Goal: Information Seeking & Learning: Find specific fact

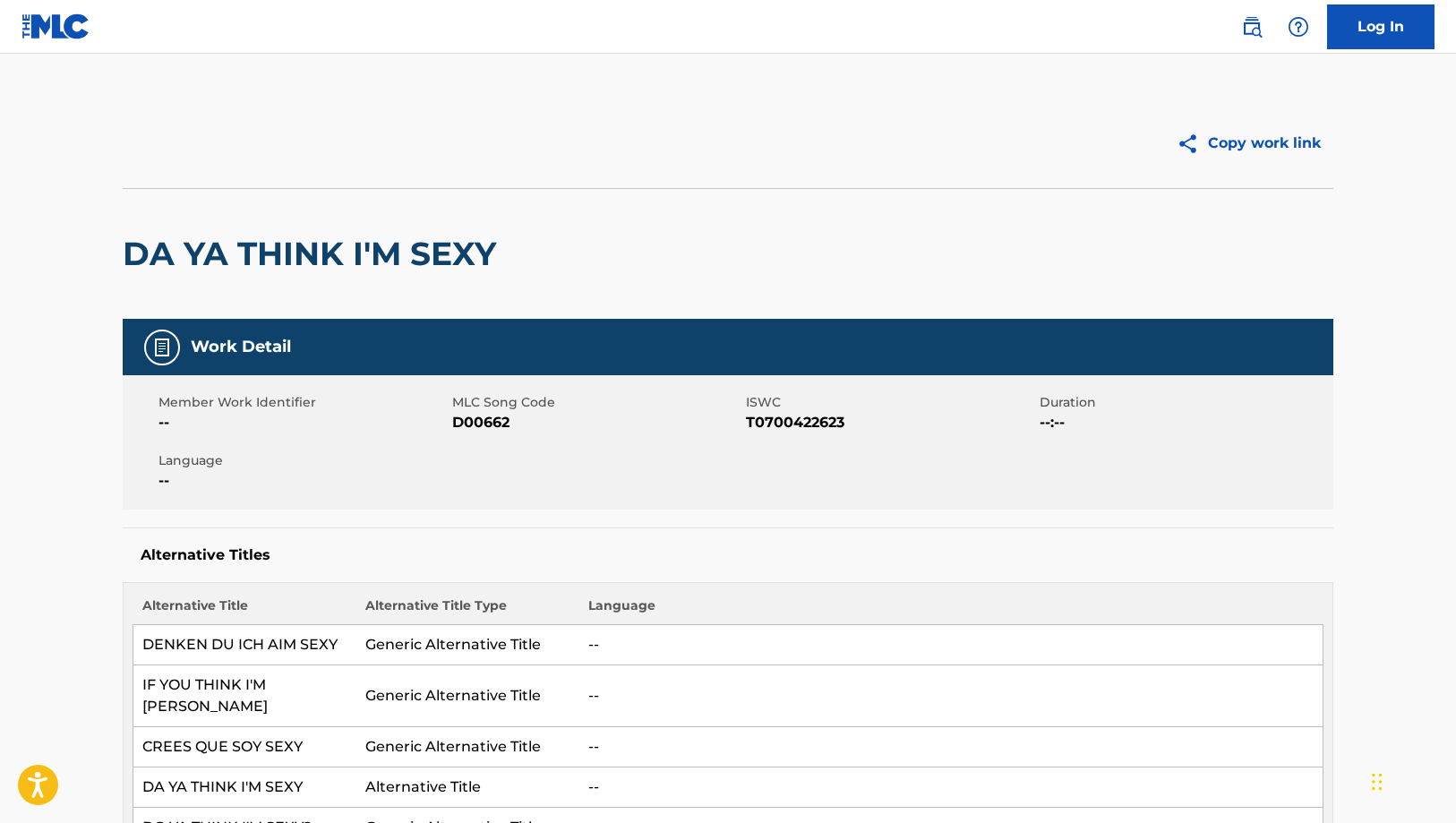
click at [1257, 36] on img at bounding box center [1251, 26] width 21 height 21
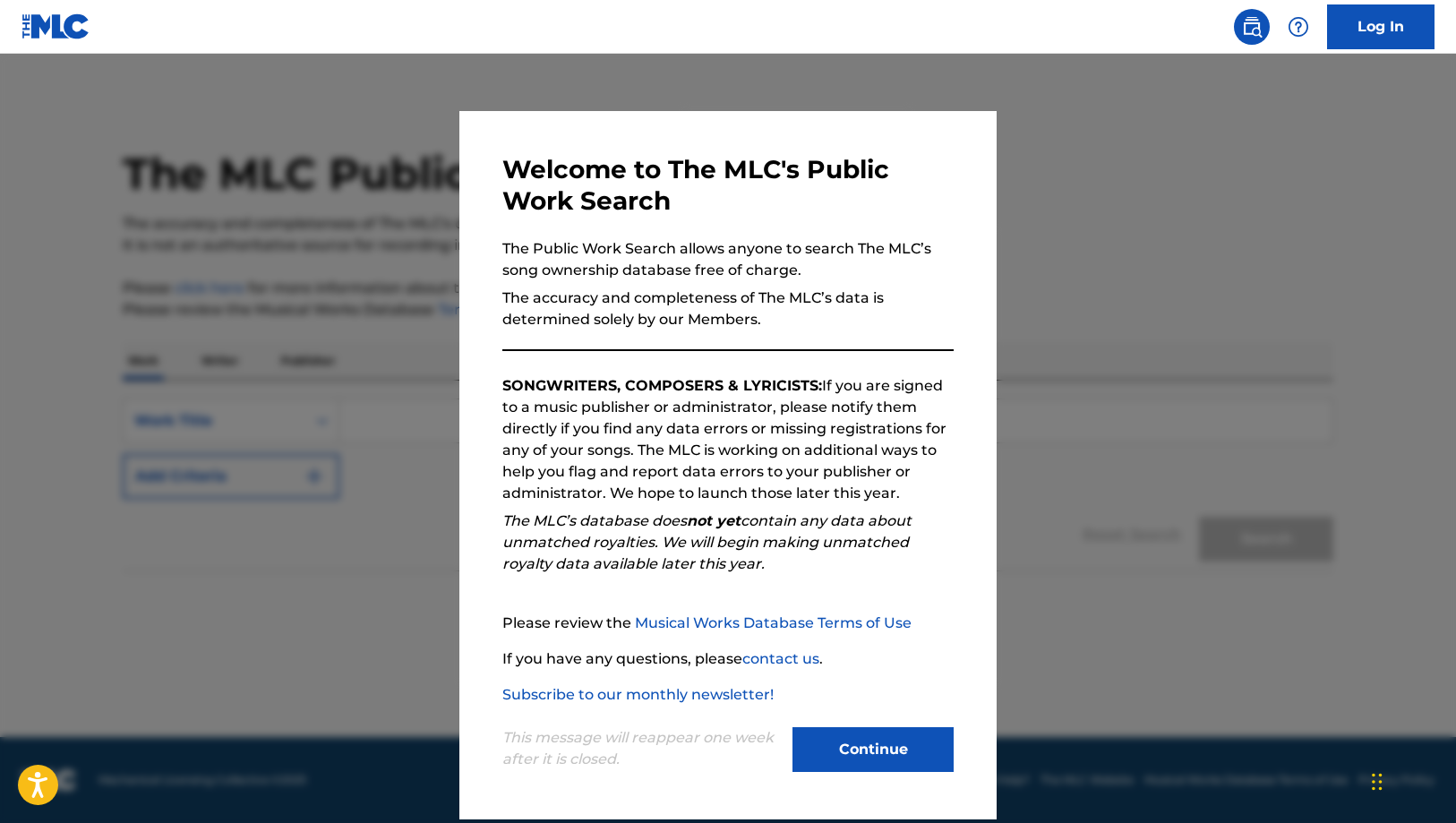
click at [1215, 282] on div at bounding box center [728, 464] width 1456 height 823
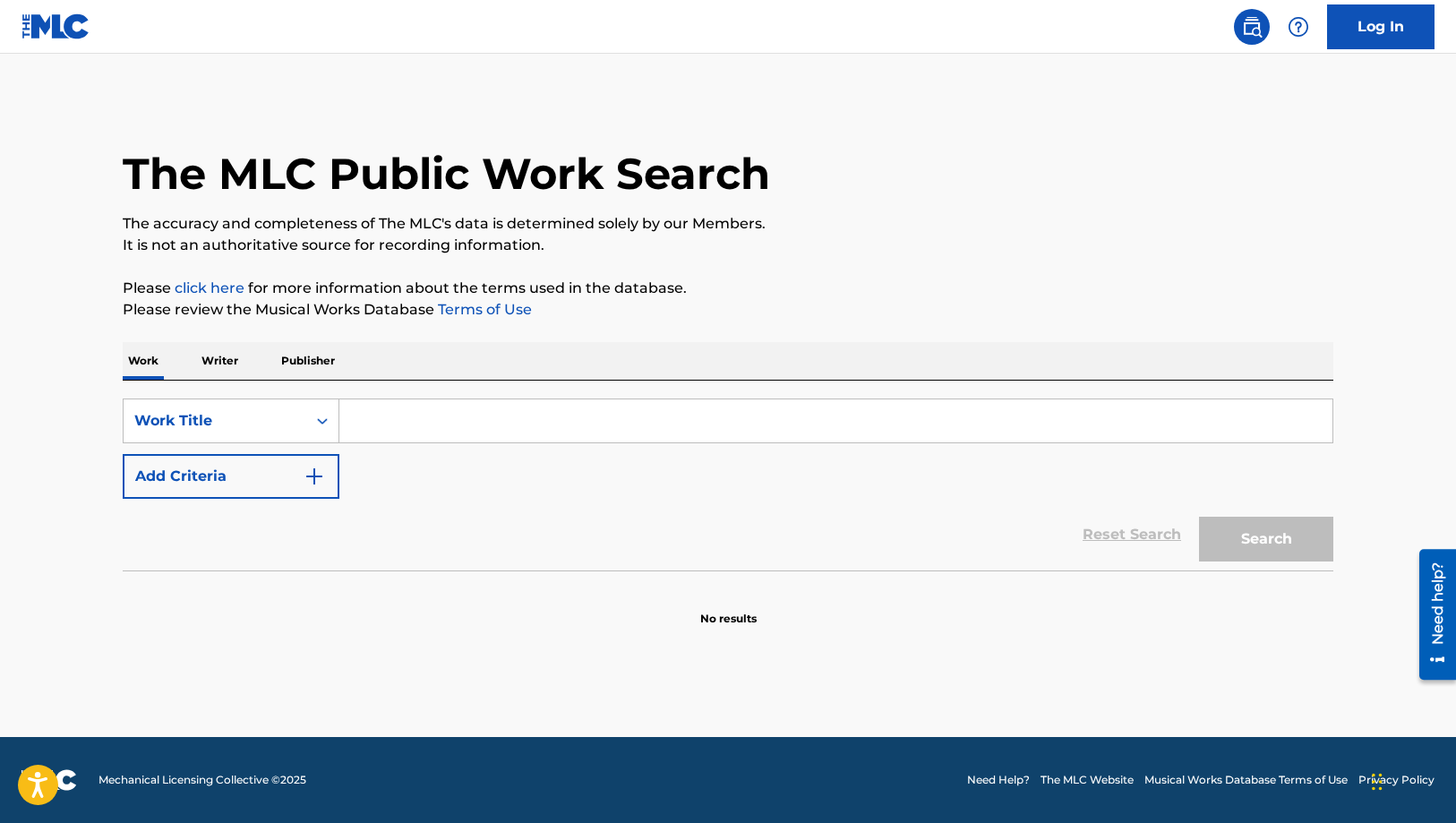
click at [504, 429] on input "Search Form" at bounding box center [835, 420] width 992 height 43
paste input "The Greatest Love of All"
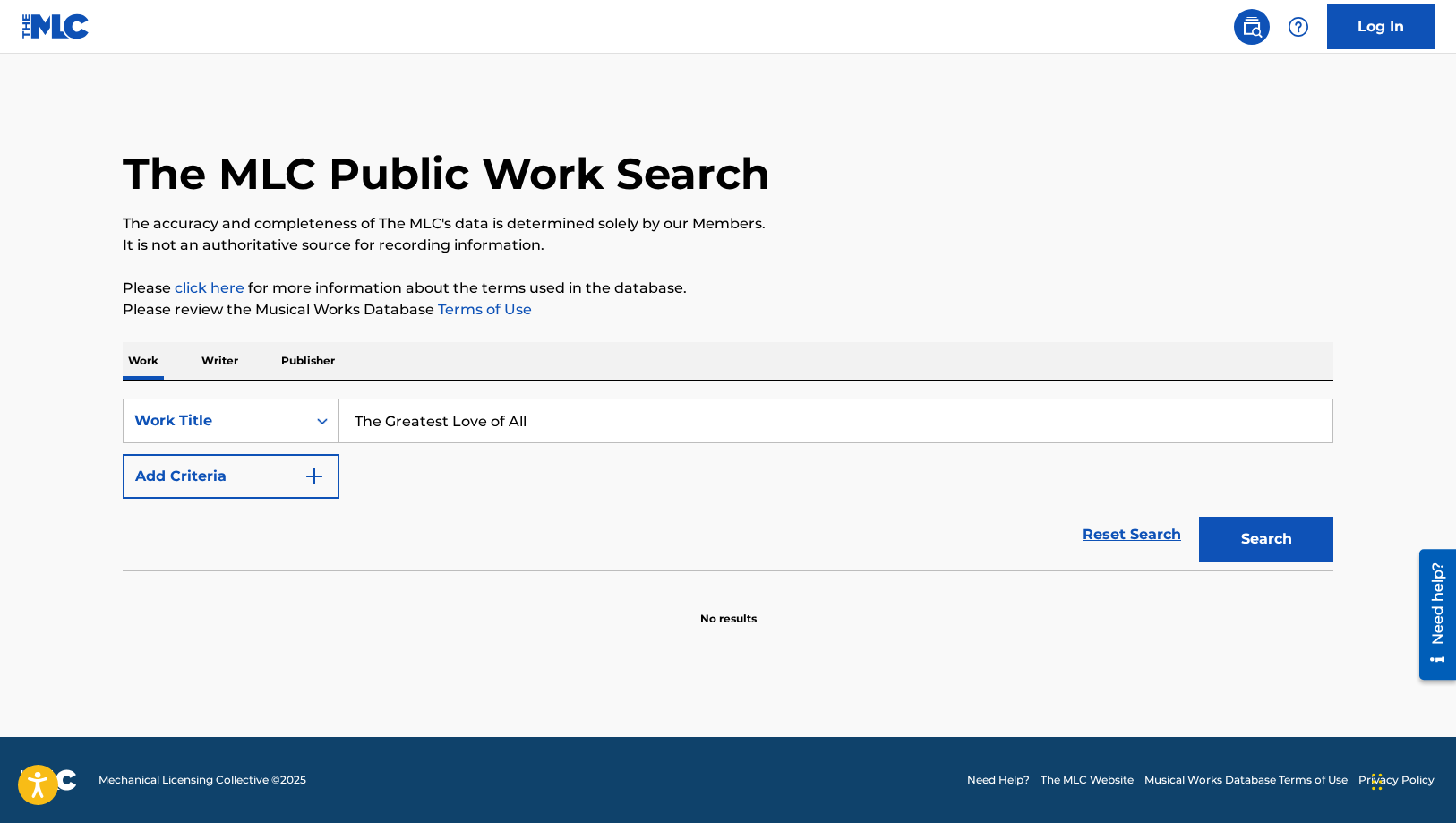
type input "The Greatest Love of All"
click at [268, 479] on button "Add Criteria" at bounding box center [230, 476] width 217 height 45
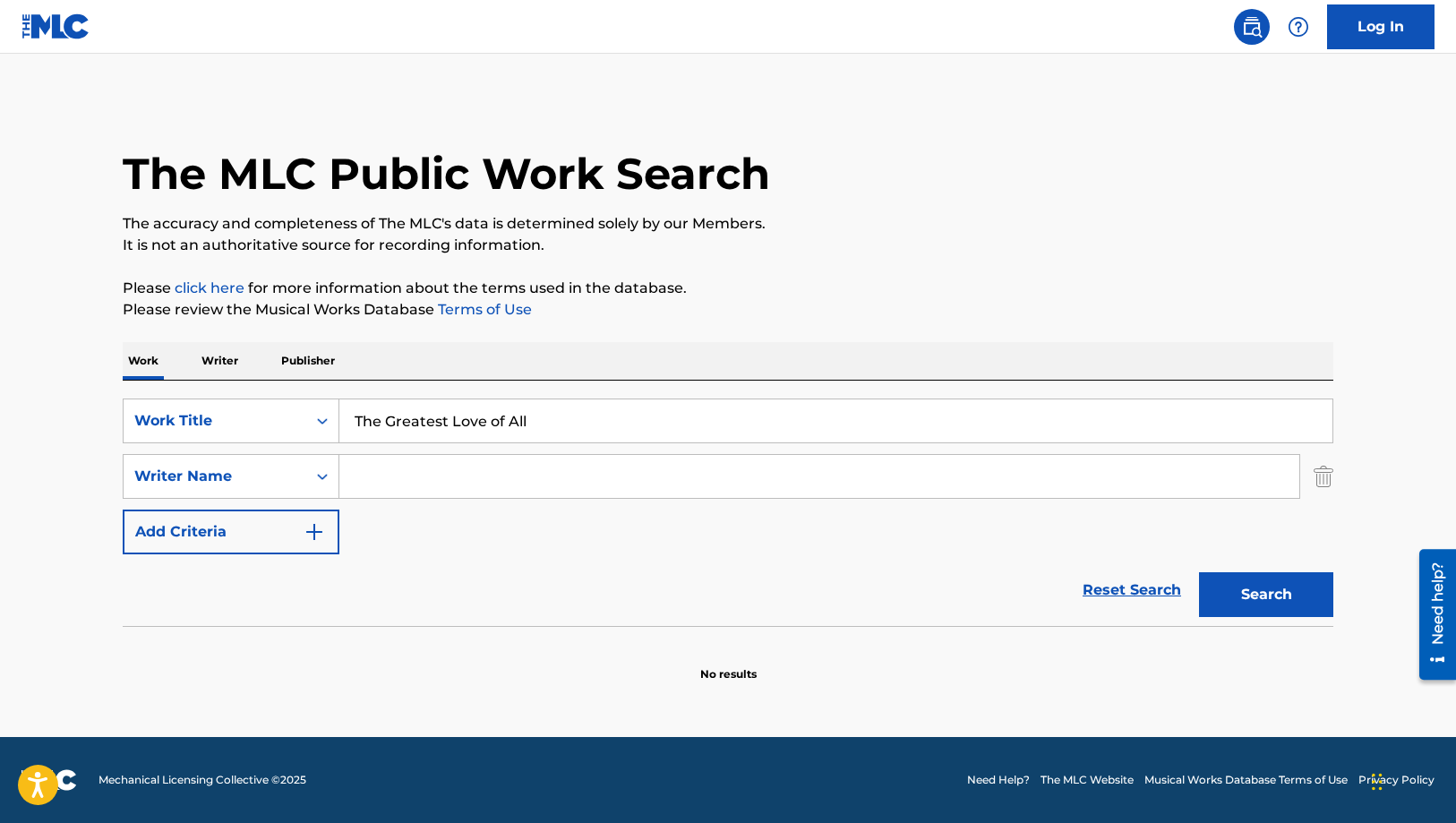
click at [396, 485] on input "Search Form" at bounding box center [819, 476] width 960 height 43
type input "creed"
click at [1199, 572] on button "Search" at bounding box center [1266, 594] width 135 height 45
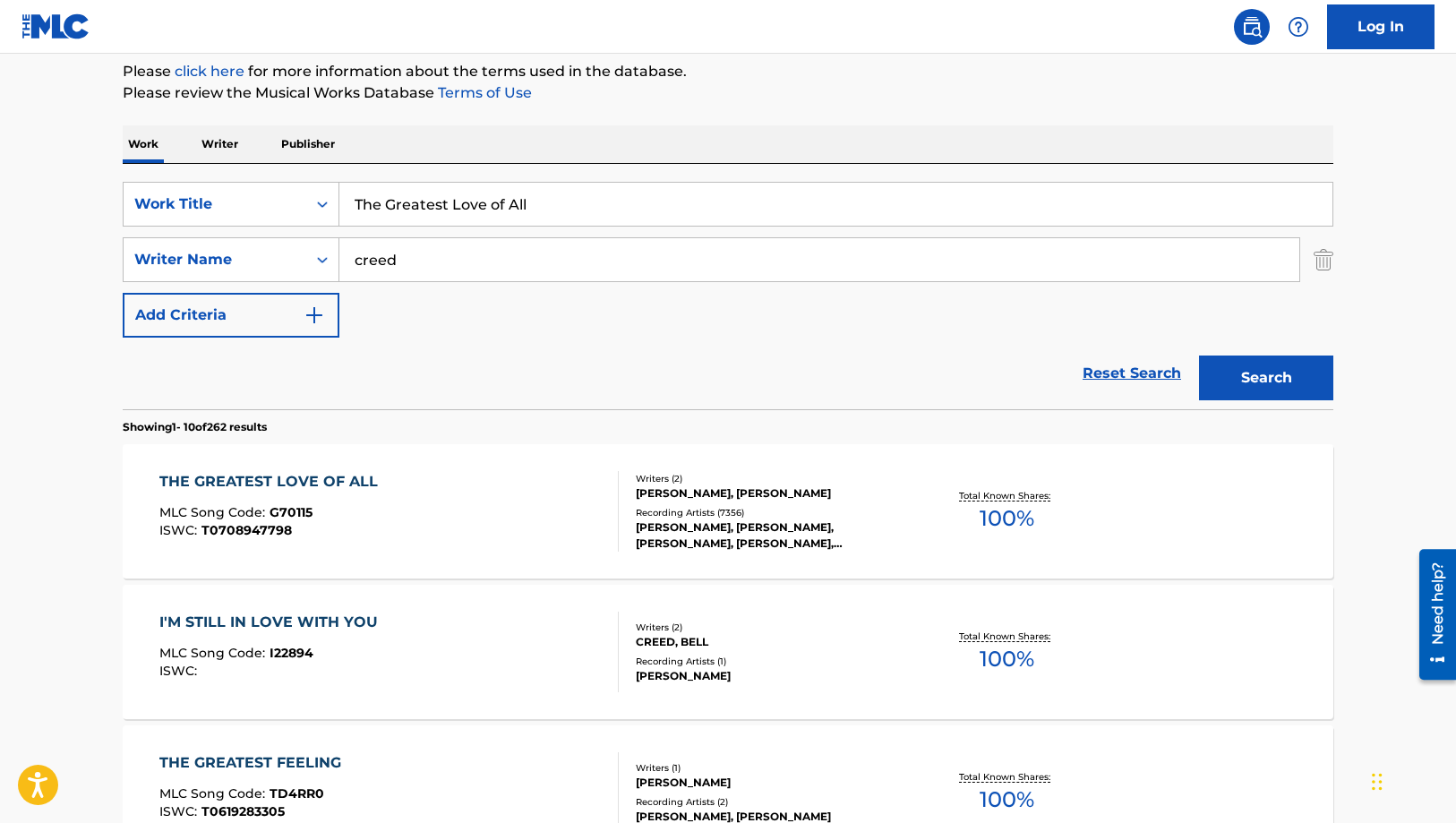
scroll to position [239, 0]
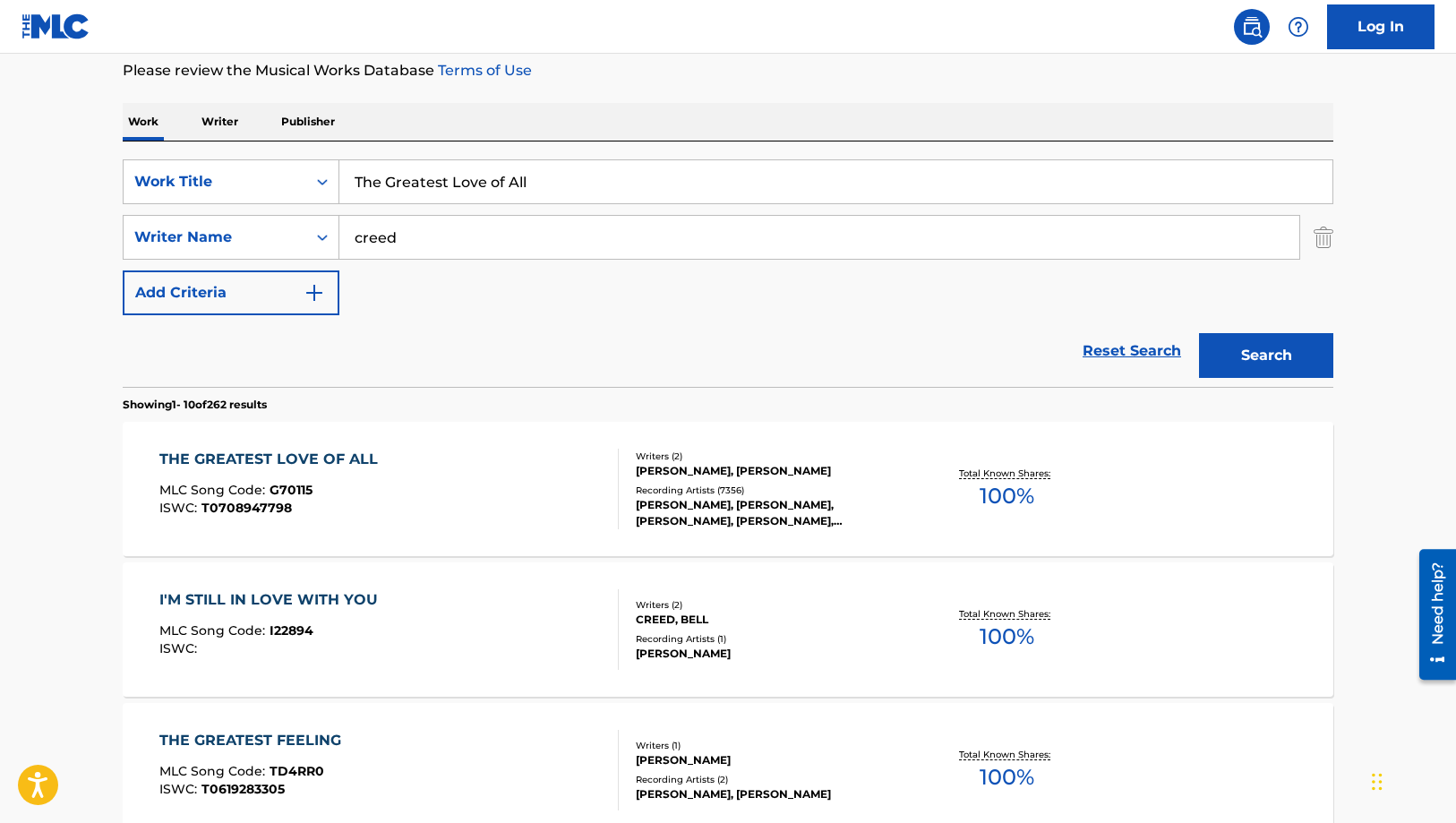
click at [517, 450] on div "THE GREATEST LOVE OF ALL MLC Song Code : G70115 ISWC : T0708947798" at bounding box center [389, 488] width 460 height 80
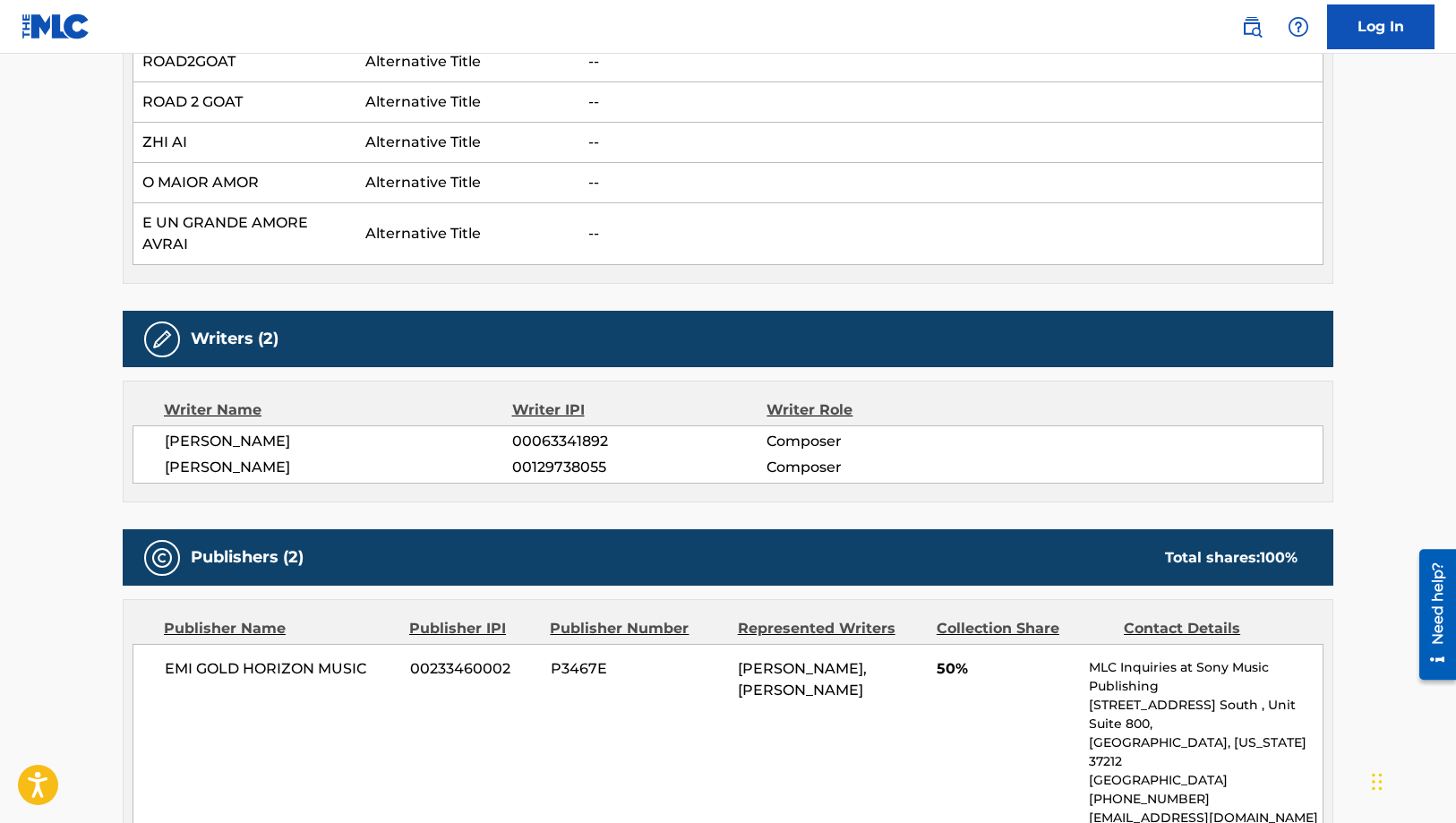
scroll to position [716, 0]
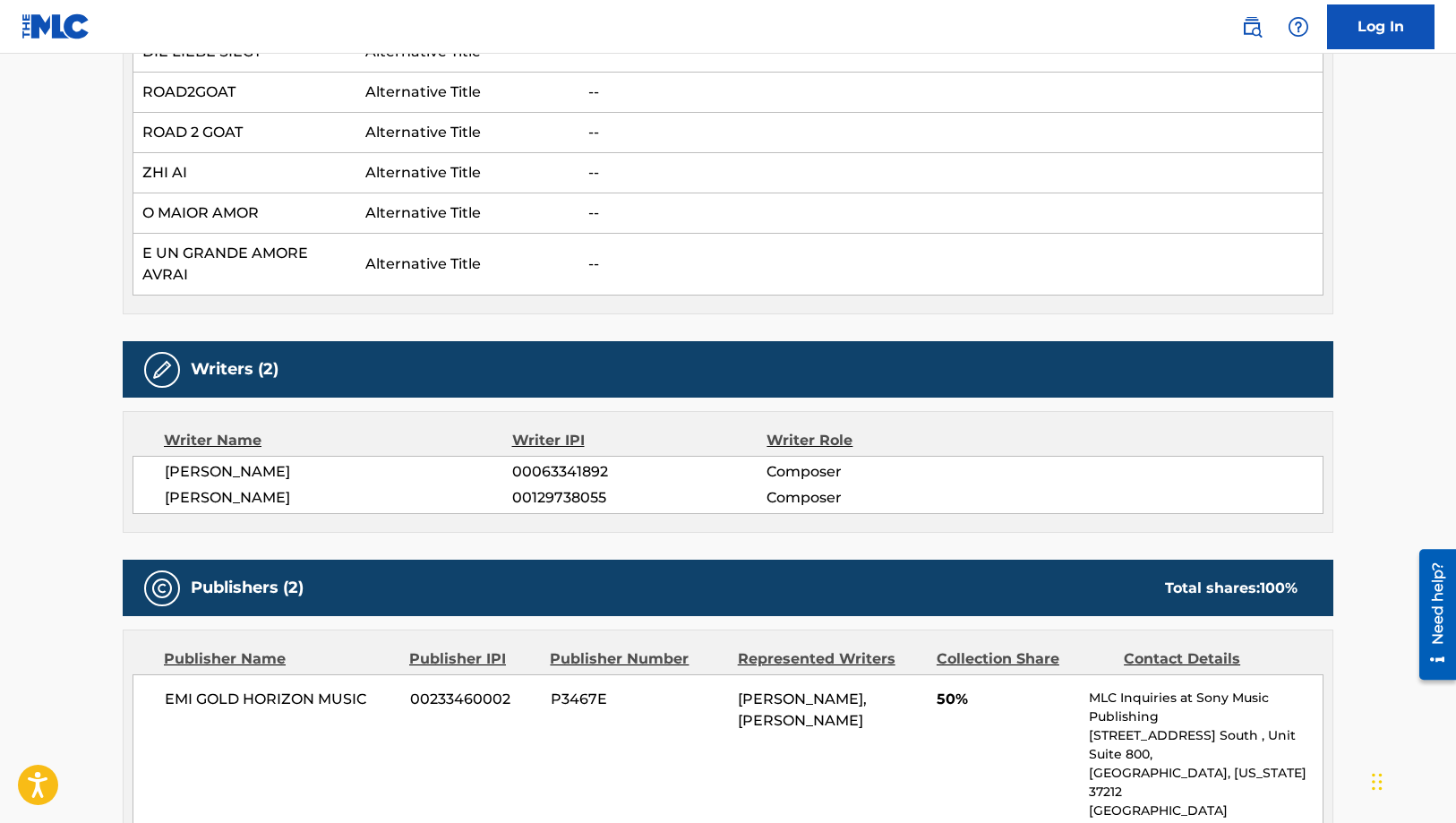
click at [1250, 36] on img at bounding box center [1251, 26] width 21 height 21
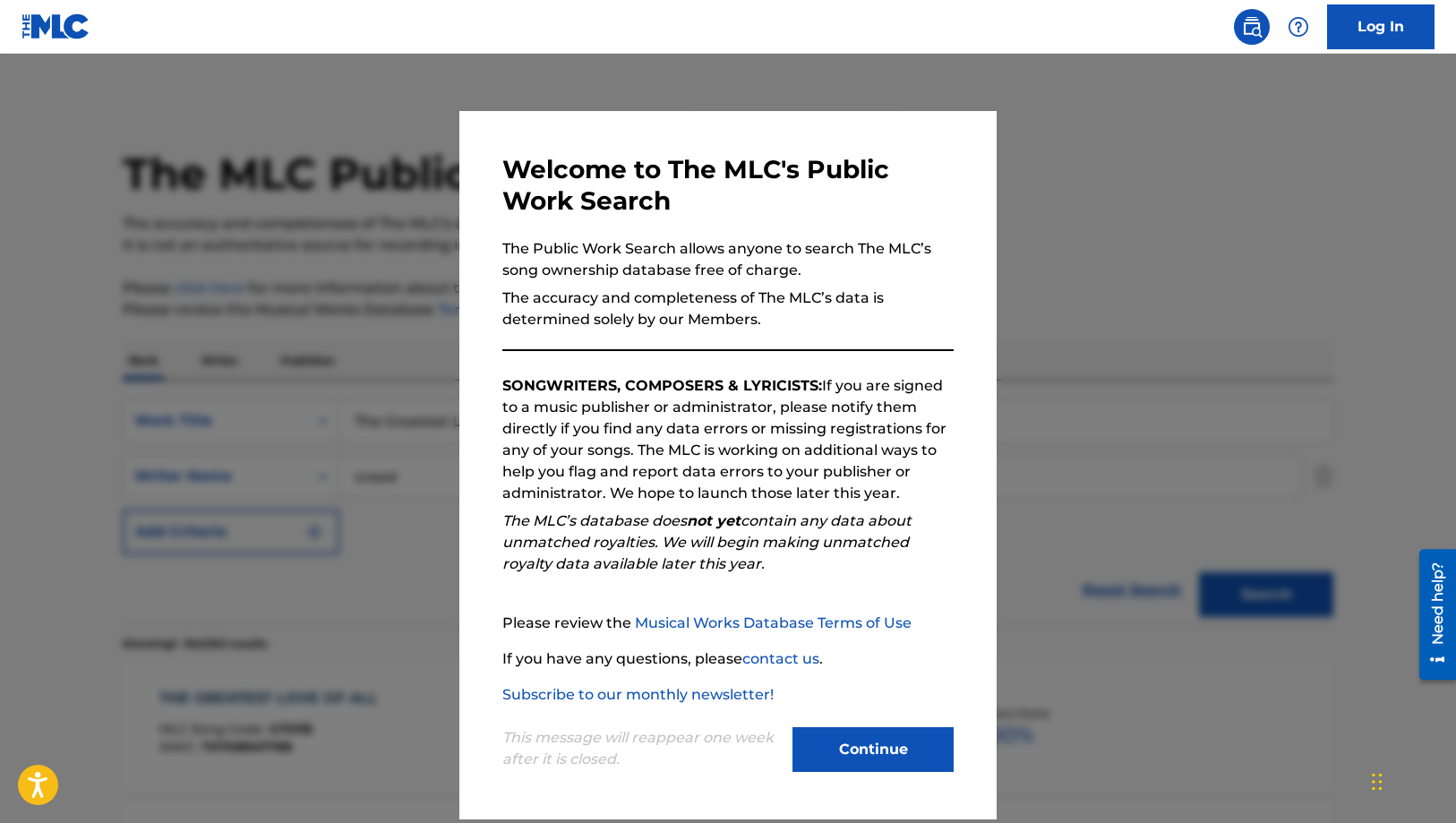
click at [871, 241] on p "The Public Work Search allows anyone to search The MLC’s song ownership databas…" at bounding box center [728, 259] width 452 height 43
click at [1043, 238] on div at bounding box center [728, 464] width 1456 height 823
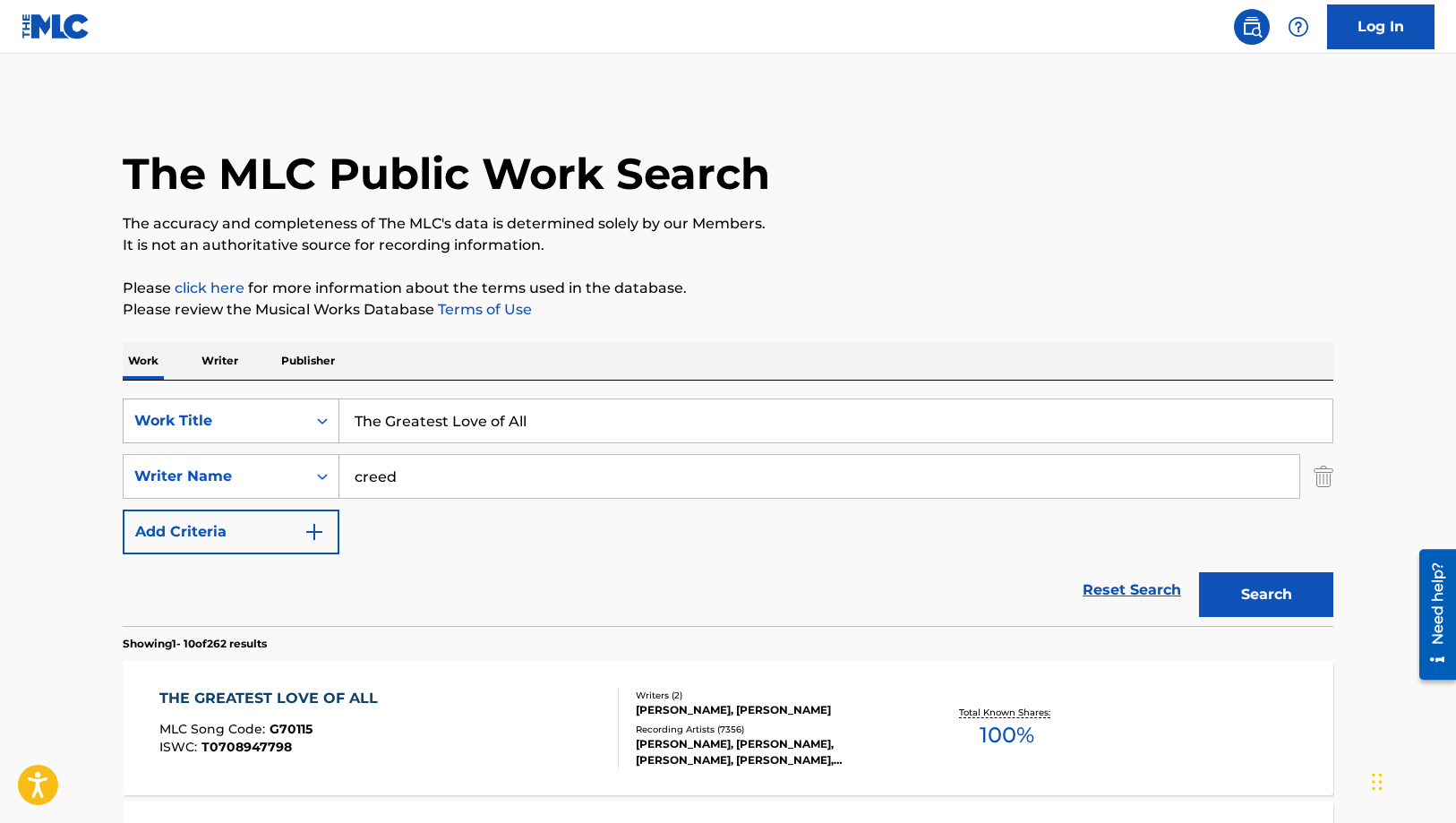
drag, startPoint x: 569, startPoint y: 424, endPoint x: 191, endPoint y: 433, distance: 378.1
click at [191, 433] on div "SearchWithCriteriaecbe4541-90d1-4846-b06a-ddfc98d941db Work Title The Greatest …" at bounding box center [728, 420] width 1211 height 45
paste input "[DEMOGRAPHIC_DATA]'s Gonna Cut You Down"
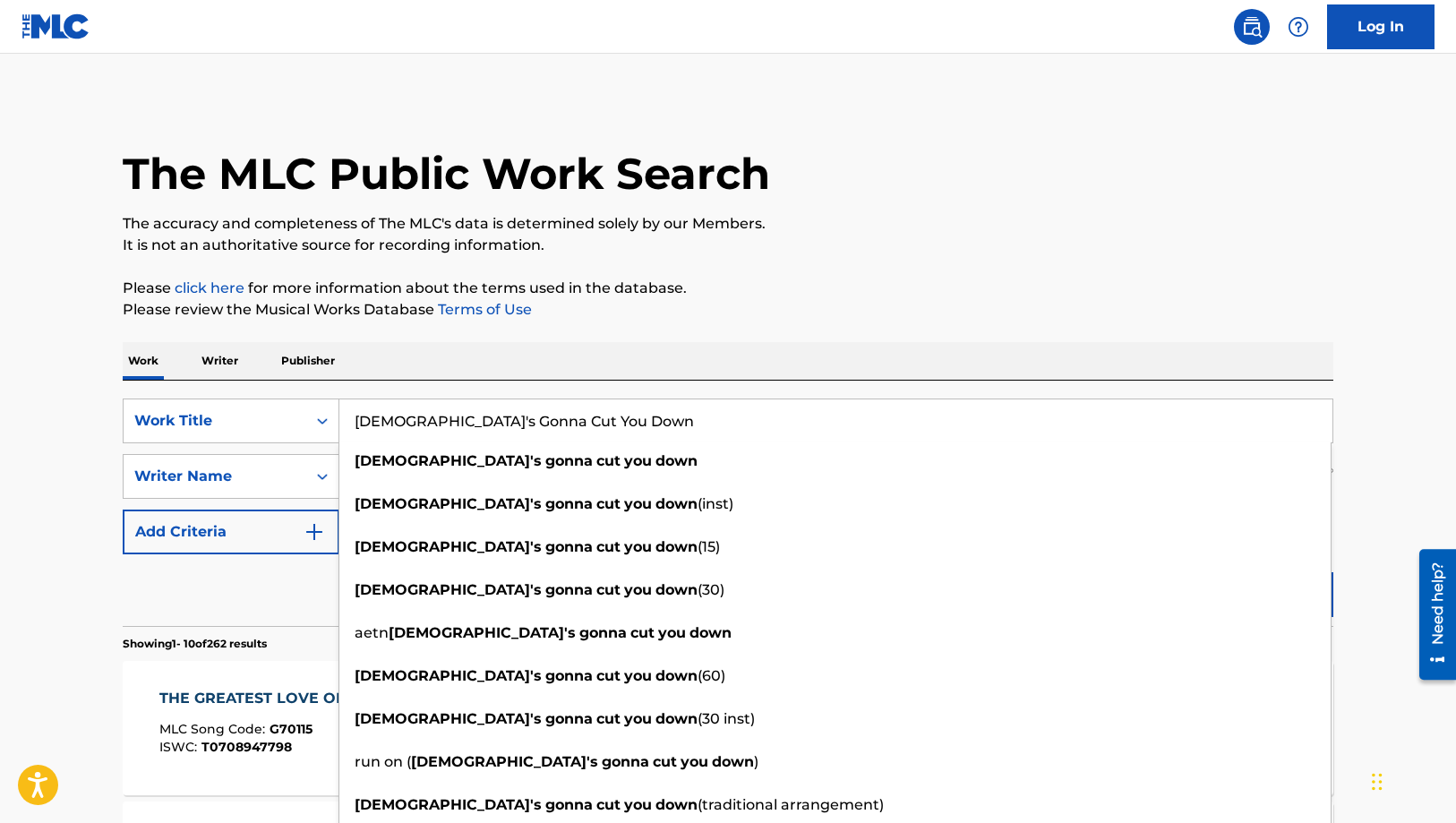
type input "[DEMOGRAPHIC_DATA]'s Gonna Cut You Down"
click at [476, 375] on div "Work Writer Publisher" at bounding box center [728, 360] width 1211 height 38
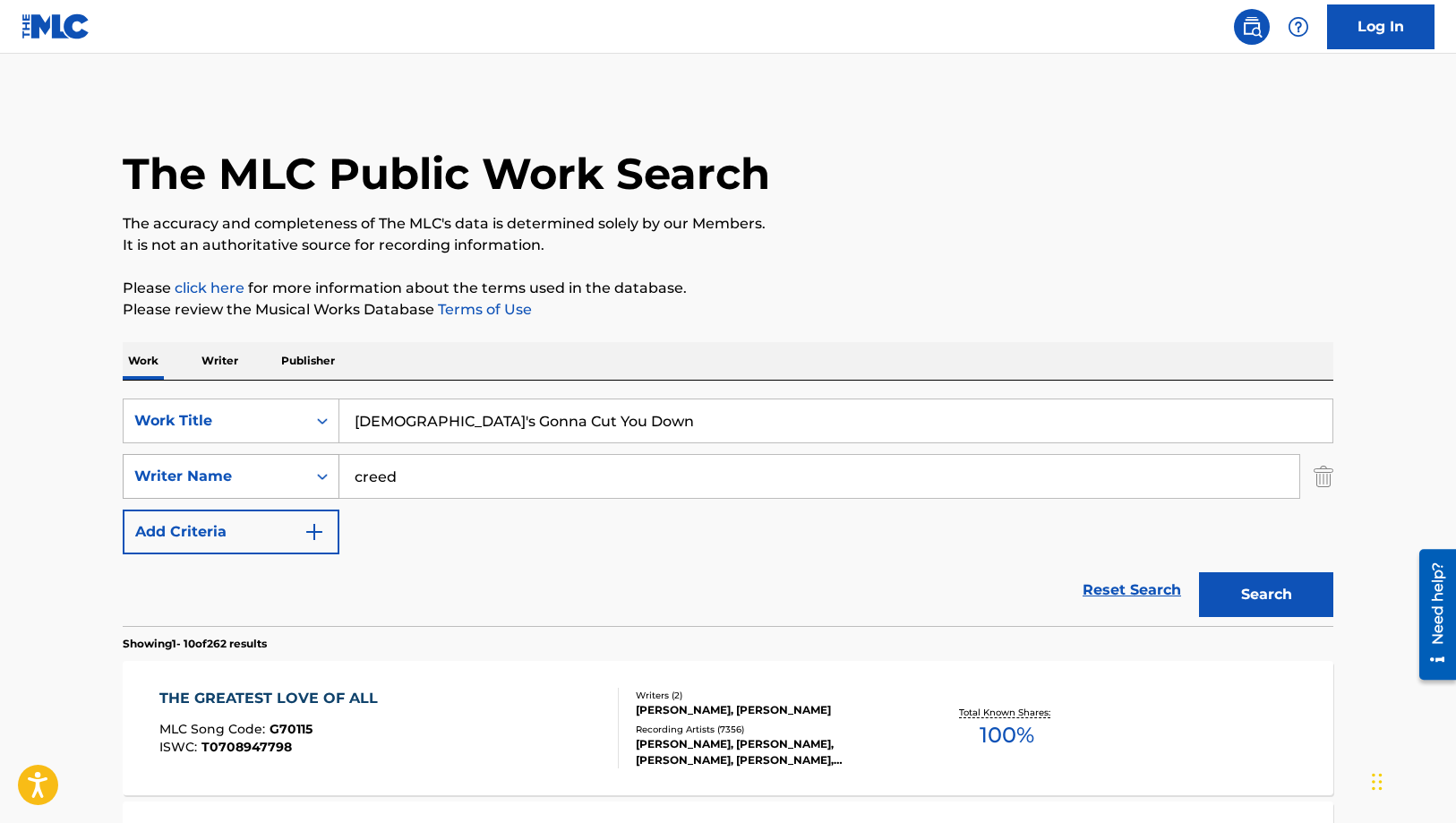
drag, startPoint x: 425, startPoint y: 487, endPoint x: 279, endPoint y: 485, distance: 146.0
click at [279, 485] on div "SearchWithCriteria6dfd7699-0279-4edb-b4c5-4cbf4ba92174 Writer Name creed" at bounding box center [728, 476] width 1211 height 45
click at [1199, 572] on button "Search" at bounding box center [1266, 594] width 135 height 45
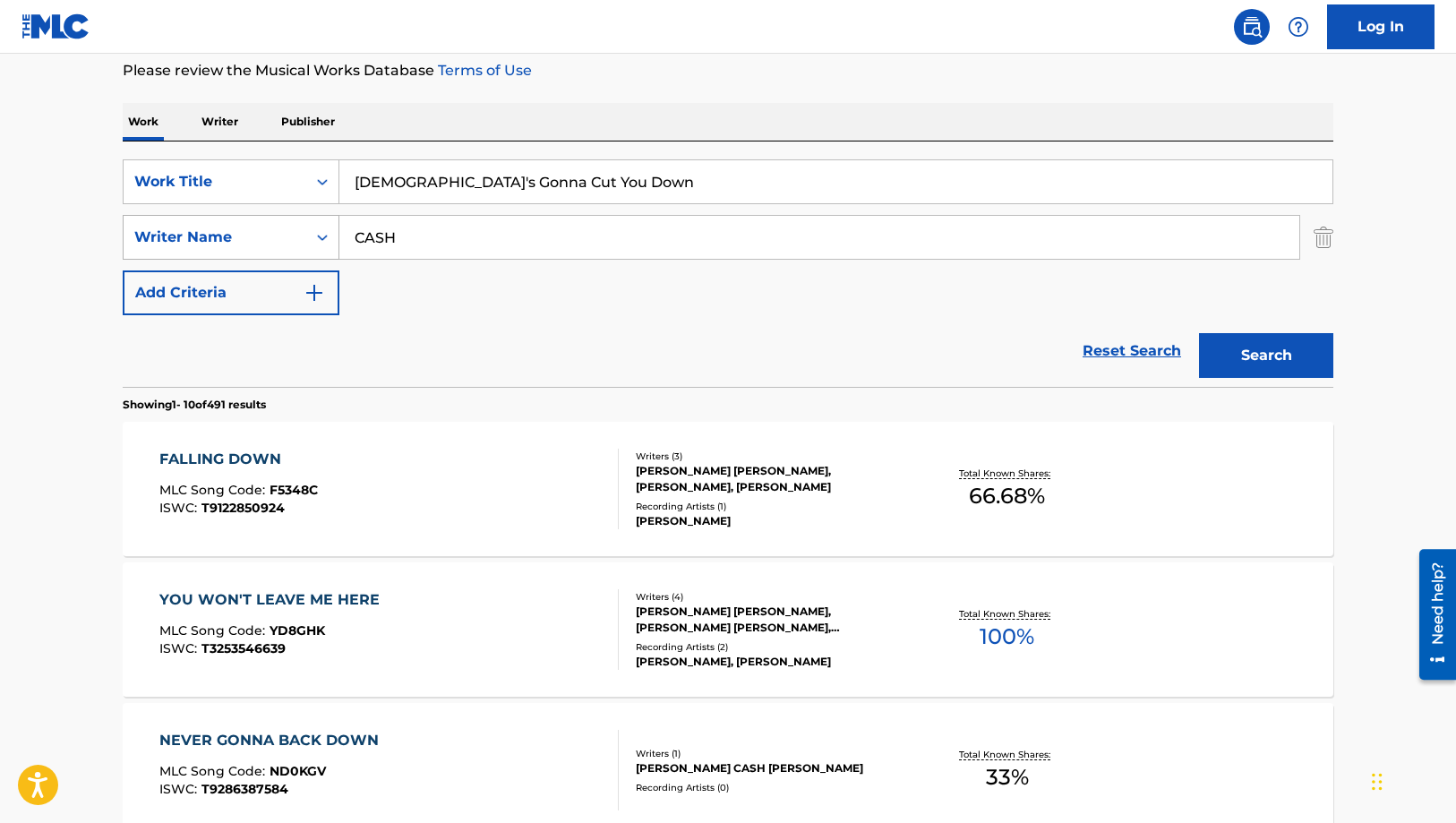
drag, startPoint x: 406, startPoint y: 233, endPoint x: 289, endPoint y: 246, distance: 117.7
click at [289, 246] on div "SearchWithCriteria6dfd7699-0279-4edb-b4c5-4cbf4ba92174 Writer Name [PERSON_NAME]" at bounding box center [728, 237] width 1211 height 45
type input "[PERSON_NAME]"
click at [1199, 333] on button "Search" at bounding box center [1266, 355] width 135 height 45
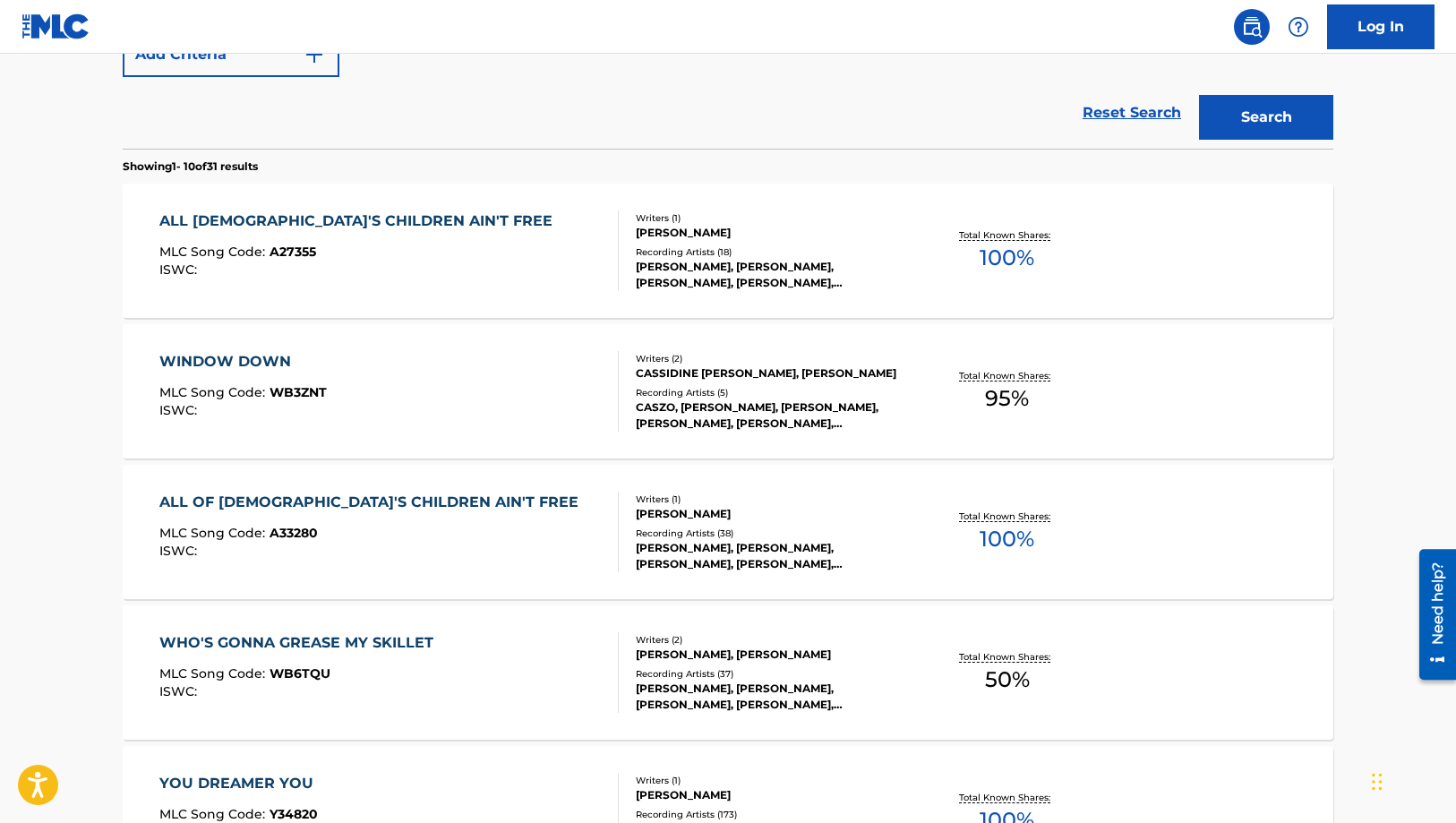
scroll to position [0, 0]
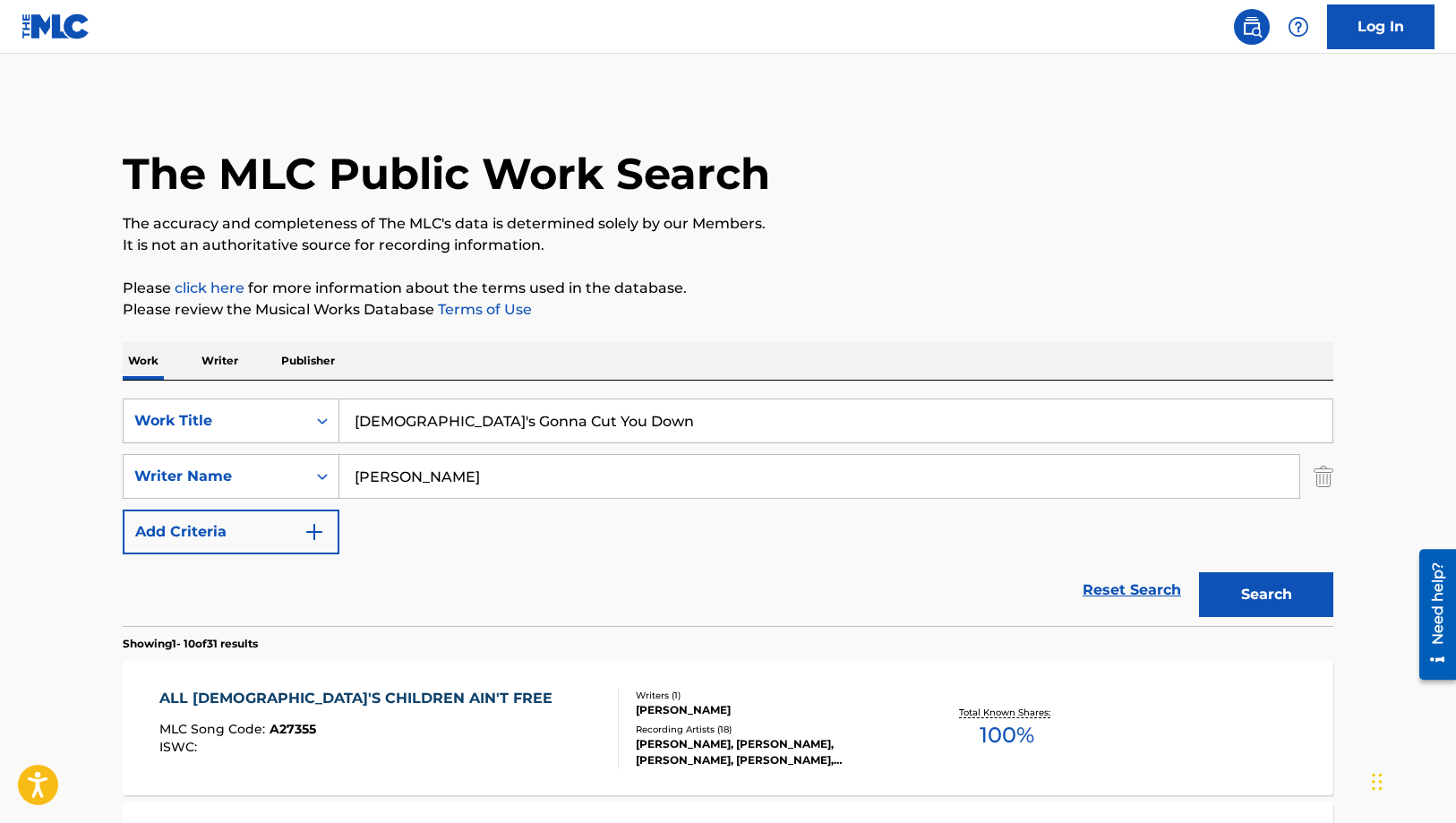
click at [1255, 29] on img at bounding box center [1251, 26] width 21 height 21
drag, startPoint x: 654, startPoint y: 406, endPoint x: 185, endPoint y: 406, distance: 469.0
click at [185, 406] on div "SearchWithCriteriaecbe4541-90d1-4846-b06a-ddfc98d941db Work Title God's Gonna C…" at bounding box center [728, 420] width 1211 height 45
paste input "[PERSON_NAME]"
type input "[PERSON_NAME]"
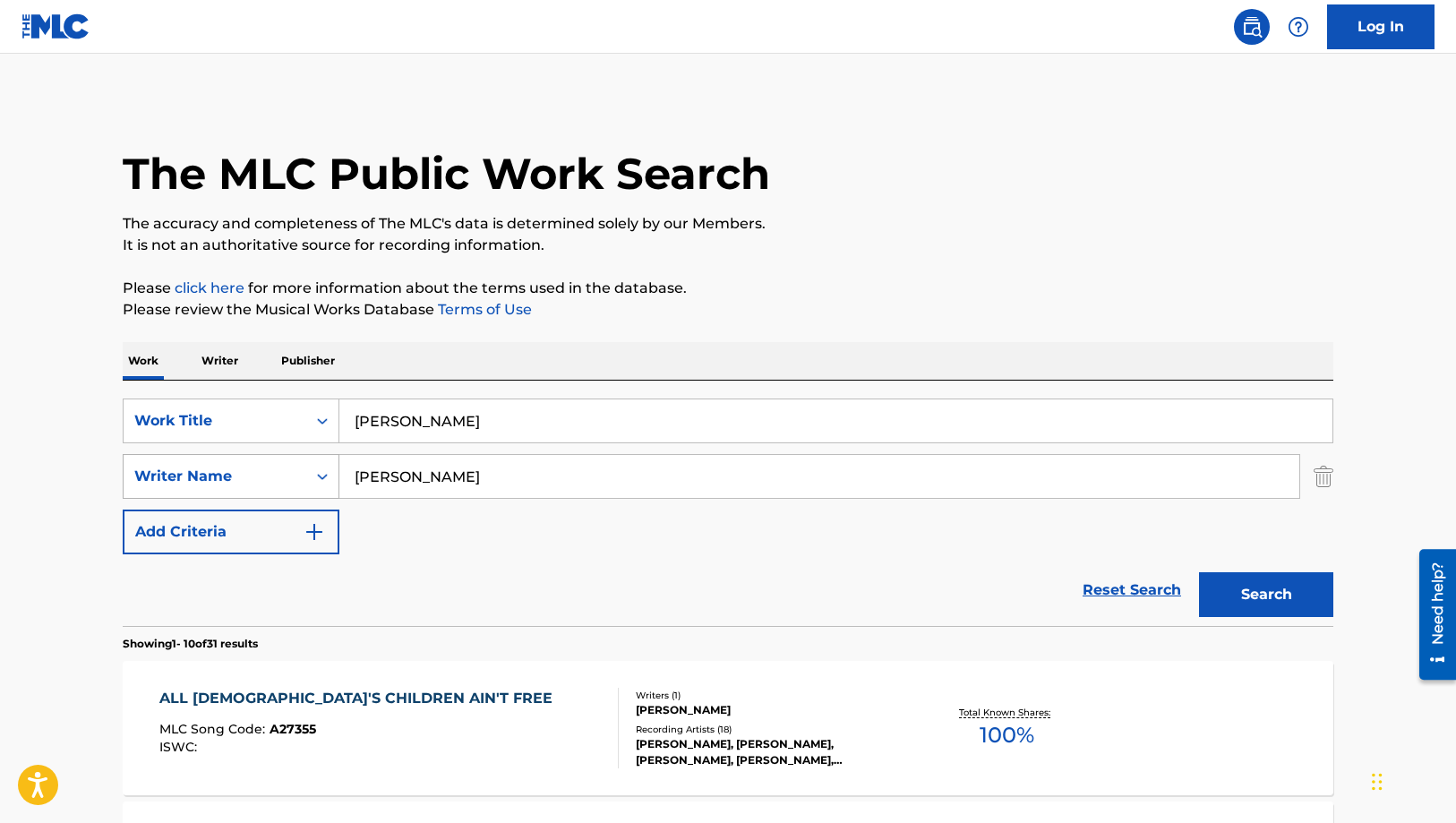
drag, startPoint x: 455, startPoint y: 487, endPoint x: 323, endPoint y: 484, distance: 132.0
click at [323, 484] on div "SearchWithCriteria6dfd7699-0279-4edb-b4c5-4cbf4ba92174 Writer Name [PERSON_NAME]" at bounding box center [728, 476] width 1211 height 45
type input "[PERSON_NAME]"
click at [1199, 572] on button "Search" at bounding box center [1266, 594] width 135 height 45
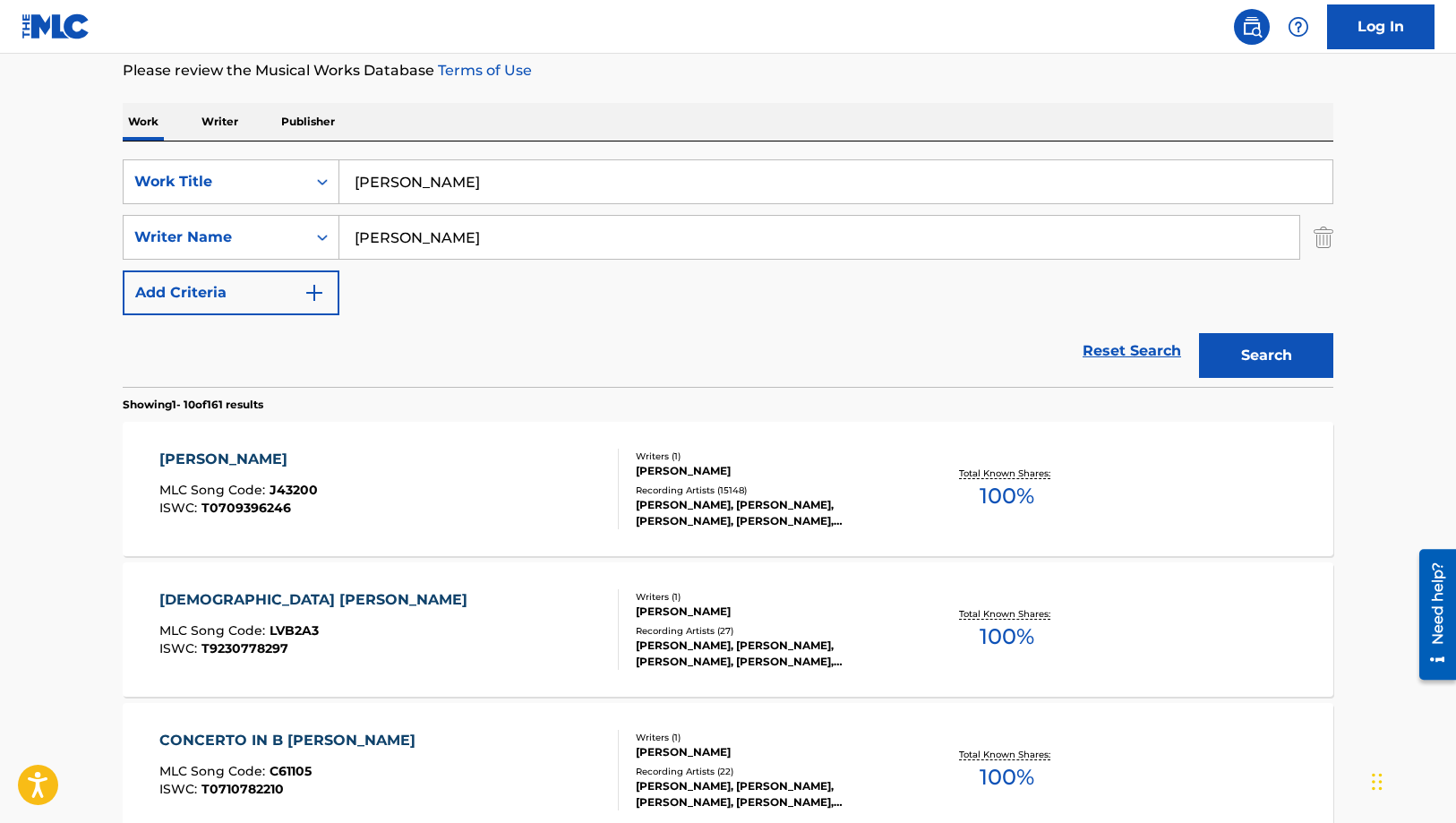
click at [526, 504] on div "[PERSON_NAME] MLC Song Code : J43200 ISWC : T0709396246" at bounding box center [389, 488] width 460 height 80
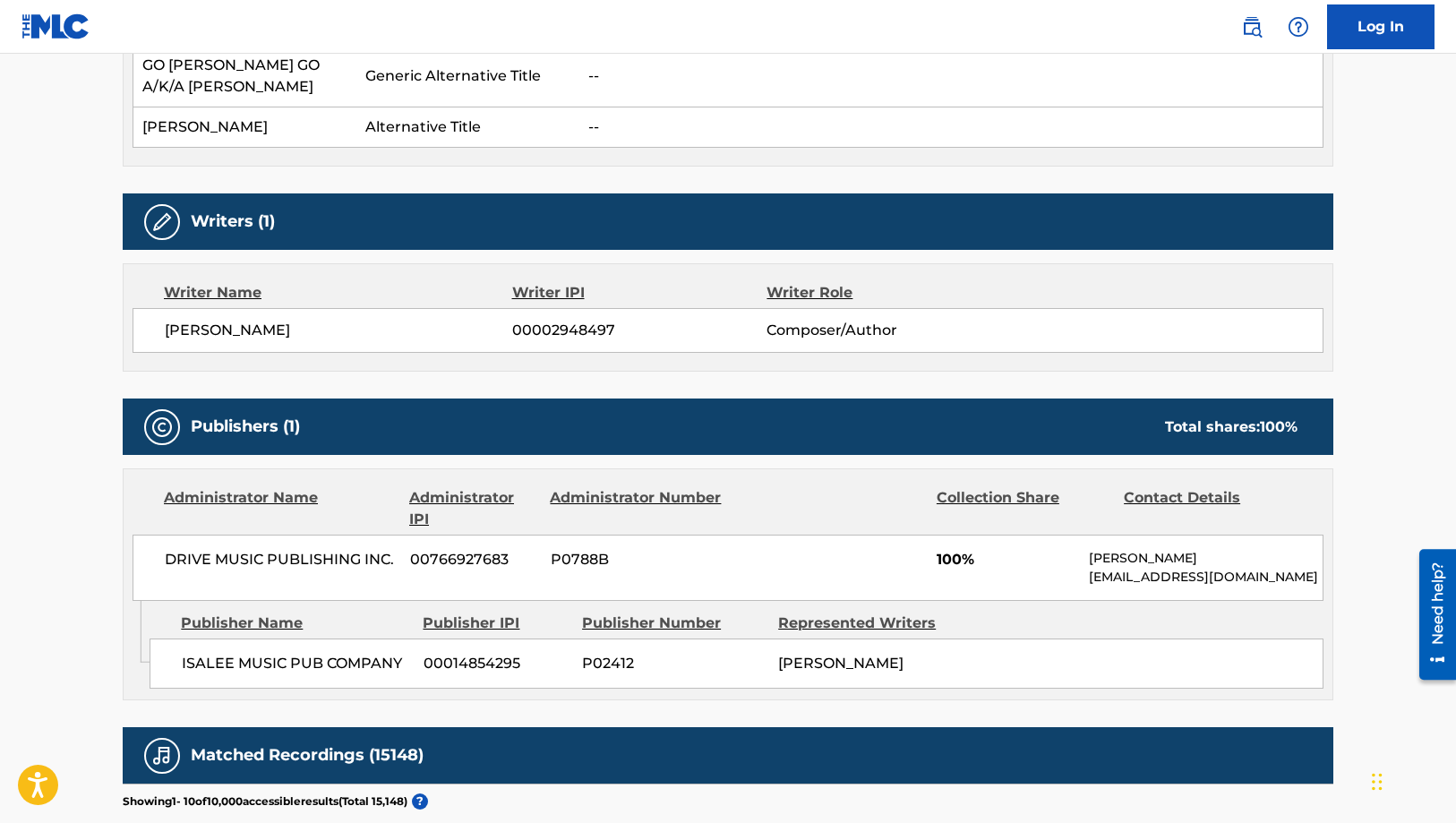
scroll to position [716, 0]
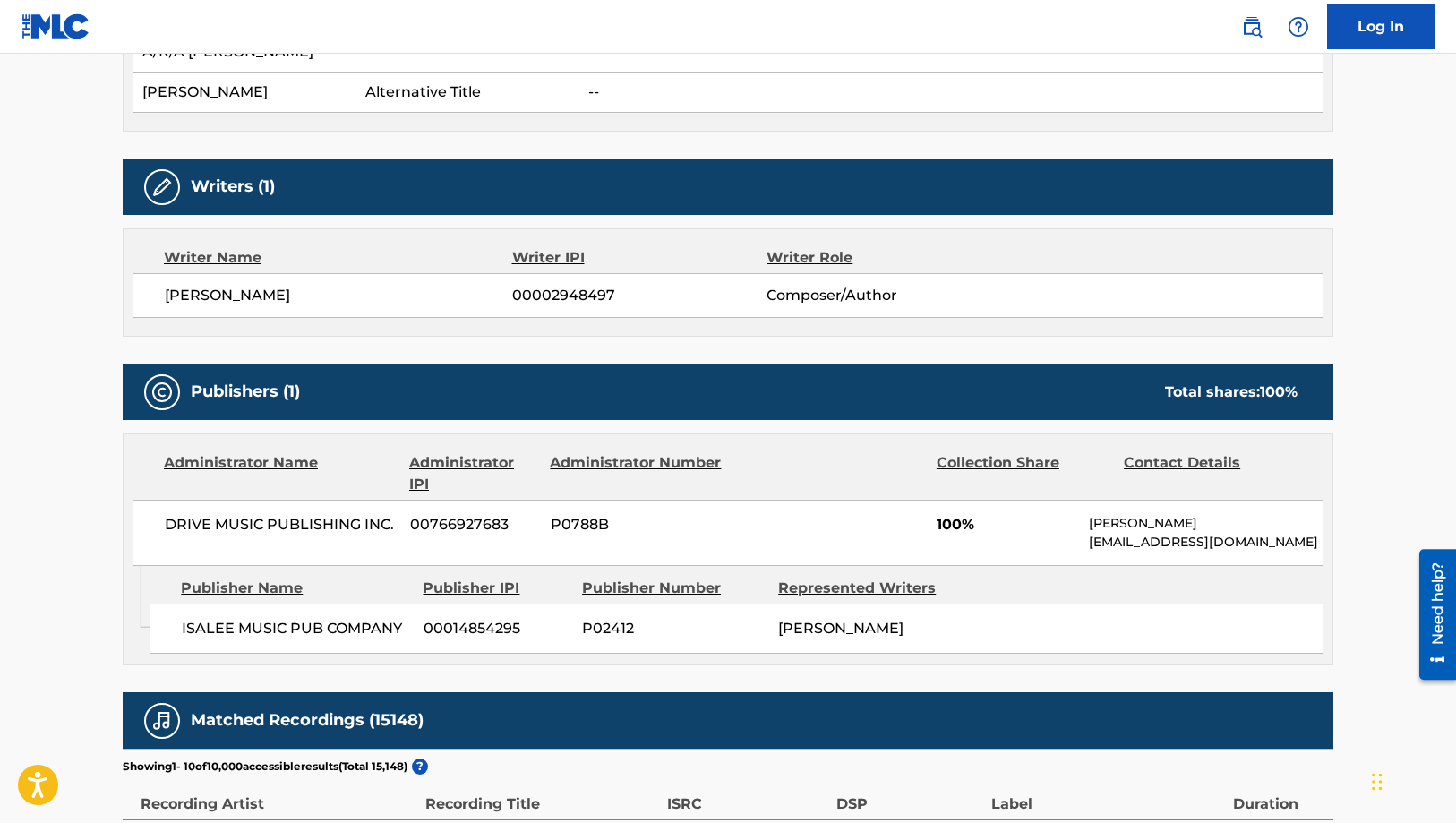
click at [1155, 547] on p "[EMAIL_ADDRESS][DOMAIN_NAME]" at bounding box center [1205, 542] width 234 height 18
copy div "[EMAIL_ADDRESS][DOMAIN_NAME] Admin Original Publisher Connecting Line"
